Goal: Information Seeking & Learning: Learn about a topic

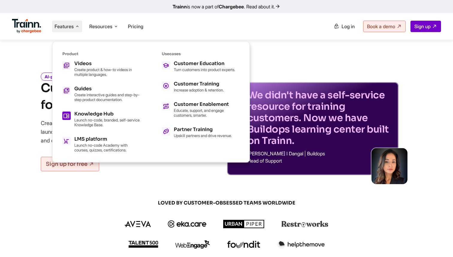
click at [114, 117] on p "Launch no-code, branded, self-service Knowledge Base." at bounding box center [107, 122] width 66 height 10
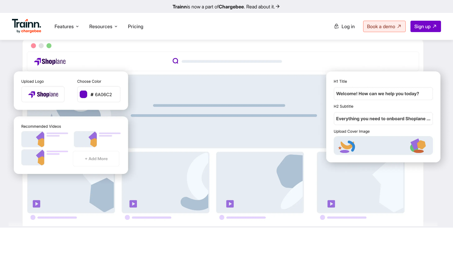
scroll to position [384, 0]
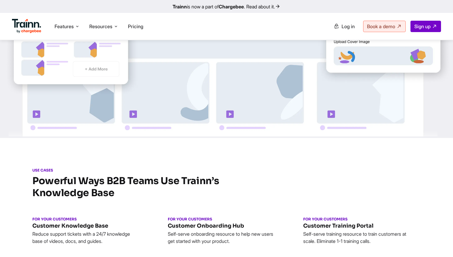
drag, startPoint x: 52, startPoint y: 173, endPoint x: 22, endPoint y: 173, distance: 29.3
click at [22, 173] on div "USE CASES Powerful Ways B2B Teams Use Trainn’s Knowledge Base FOR YOUR CUSTOMER…" at bounding box center [226, 229] width 431 height 122
drag, startPoint x: 61, startPoint y: 172, endPoint x: 29, endPoint y: 171, distance: 32.3
click at [29, 171] on div "USE CASES Powerful Ways B2B Teams Use Trainn’s Knowledge Base FOR YOUR CUSTOMER…" at bounding box center [226, 229] width 431 height 122
copy h6 "USE CASES"
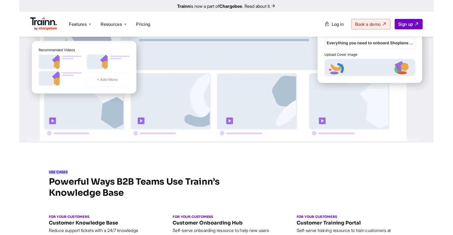
scroll to position [439, 0]
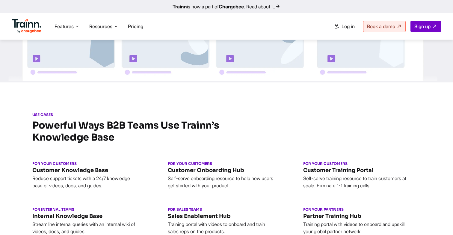
scroll to position [0, 0]
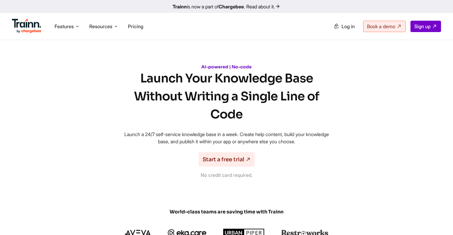
click at [293, 89] on h1 "Launch Your Knowledge Base Without Writing a Single Line of Code" at bounding box center [227, 96] width 216 height 54
